Goal: Task Accomplishment & Management: Use online tool/utility

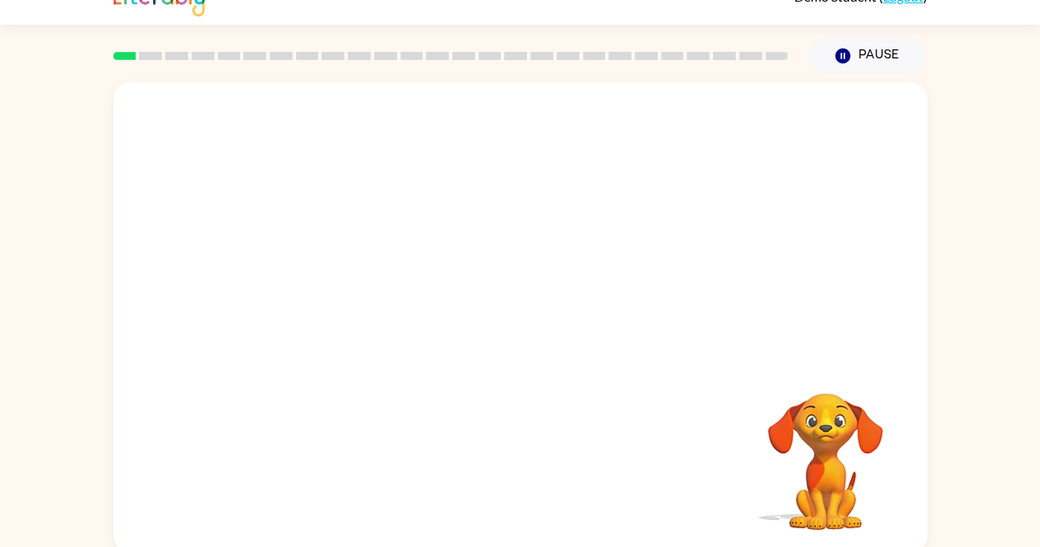
scroll to position [31, 0]
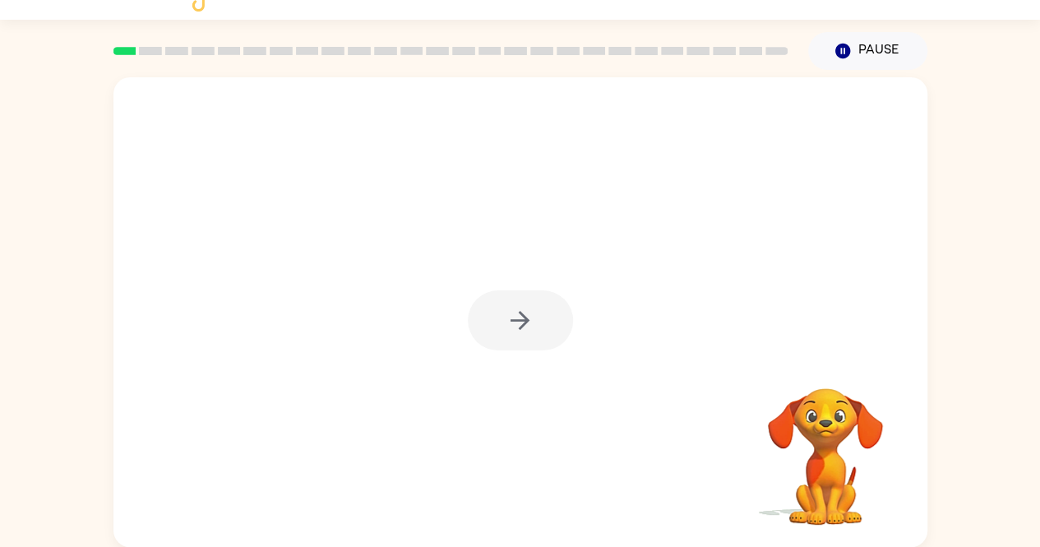
click at [532, 325] on div at bounding box center [520, 320] width 105 height 60
click at [526, 318] on icon "button" at bounding box center [520, 320] width 19 height 19
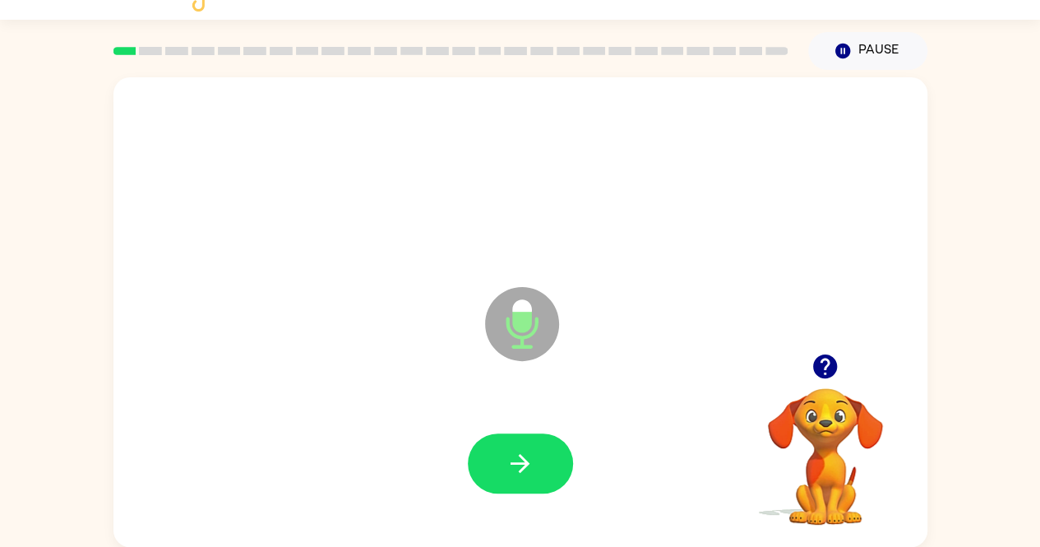
click at [828, 371] on icon "button" at bounding box center [825, 366] width 24 height 24
click at [509, 458] on icon "button" at bounding box center [520, 463] width 29 height 29
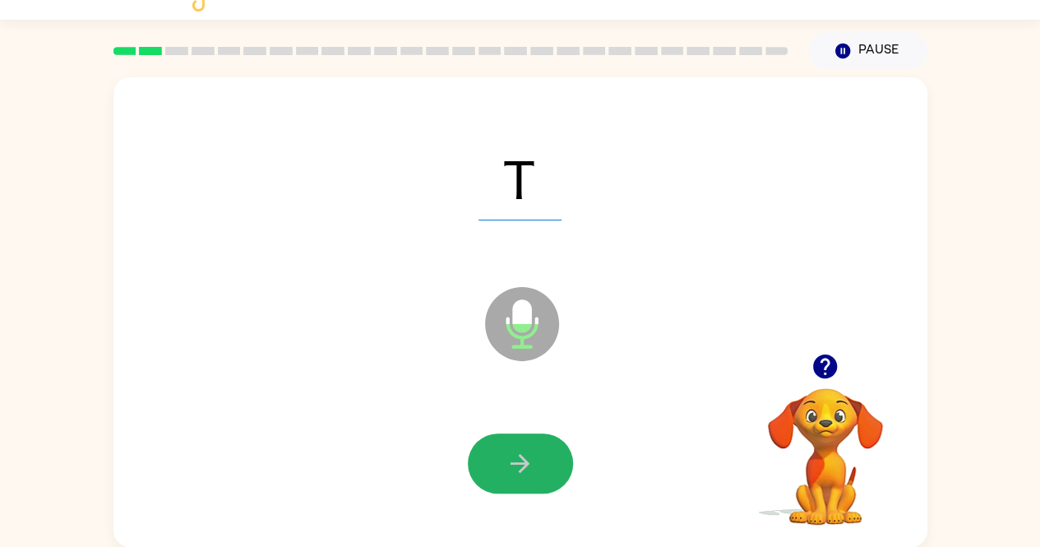
click at [509, 458] on icon "button" at bounding box center [520, 463] width 29 height 29
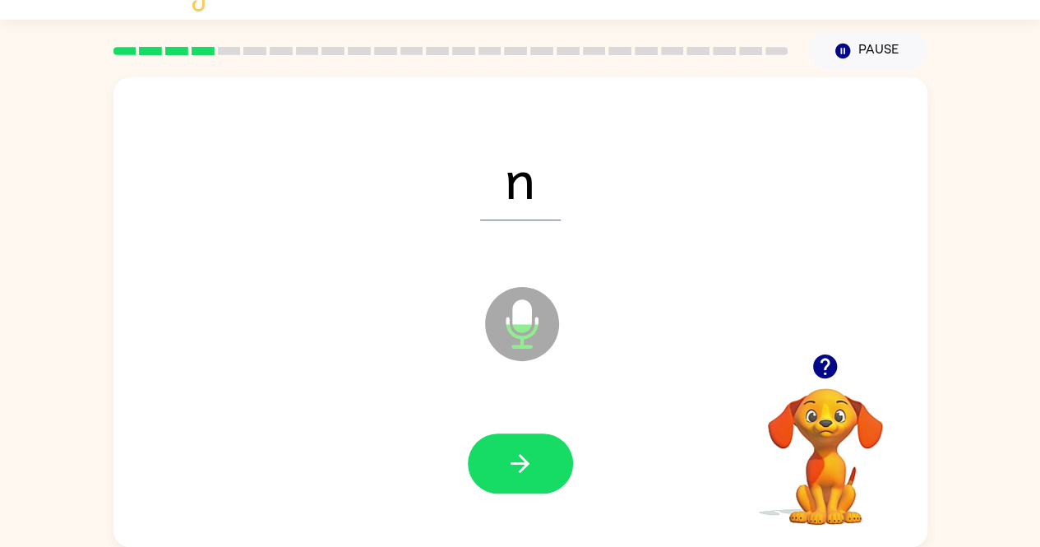
click at [509, 458] on icon "button" at bounding box center [520, 463] width 29 height 29
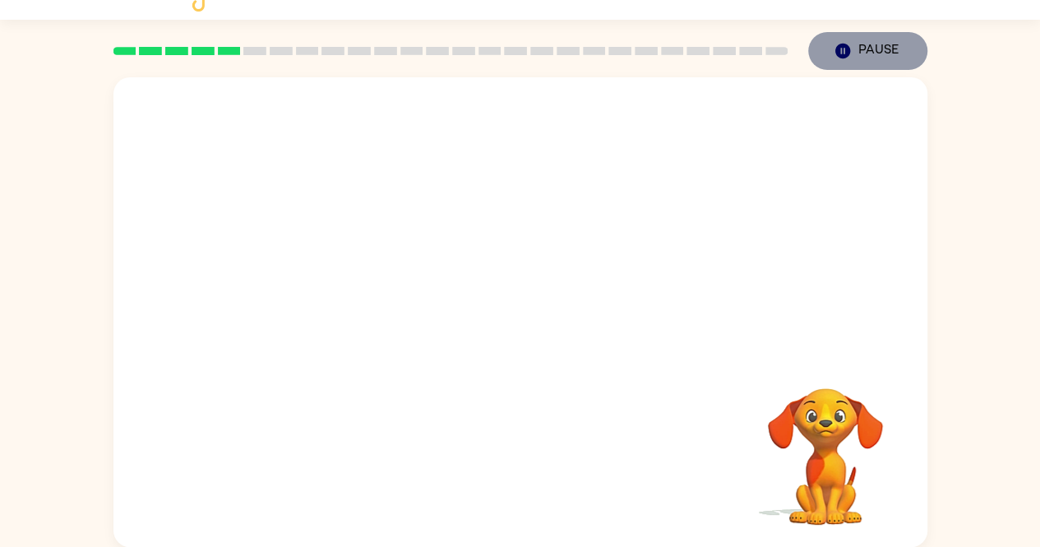
click at [877, 49] on button "Pause Pause" at bounding box center [867, 51] width 119 height 38
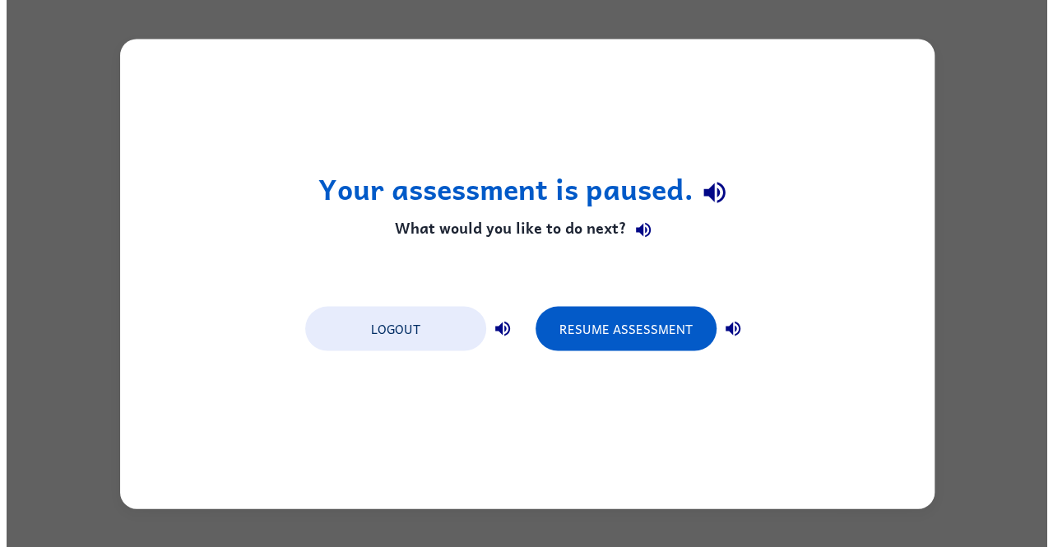
scroll to position [0, 0]
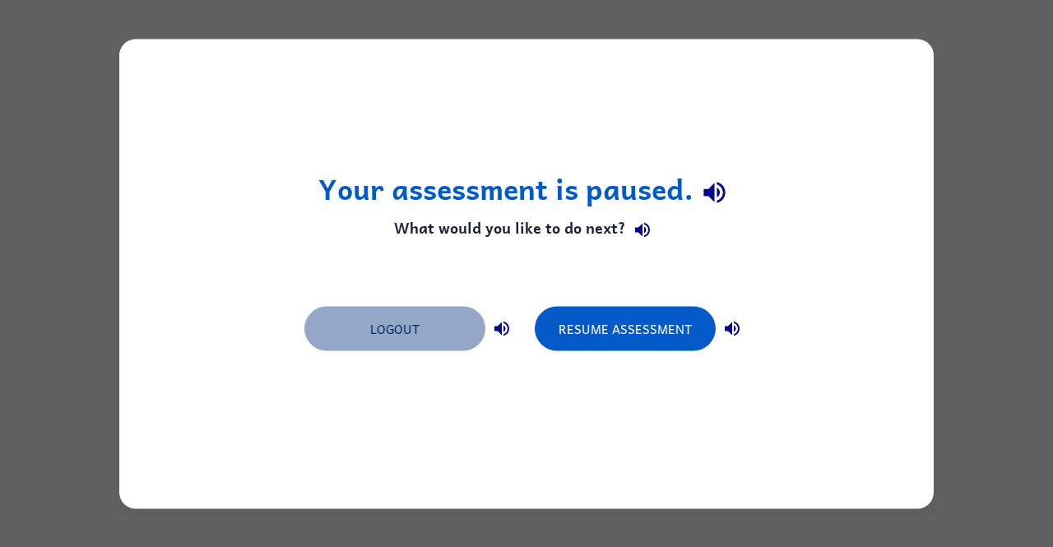
click at [442, 326] on button "Logout" at bounding box center [394, 328] width 181 height 44
